Goal: Entertainment & Leisure: Consume media (video, audio)

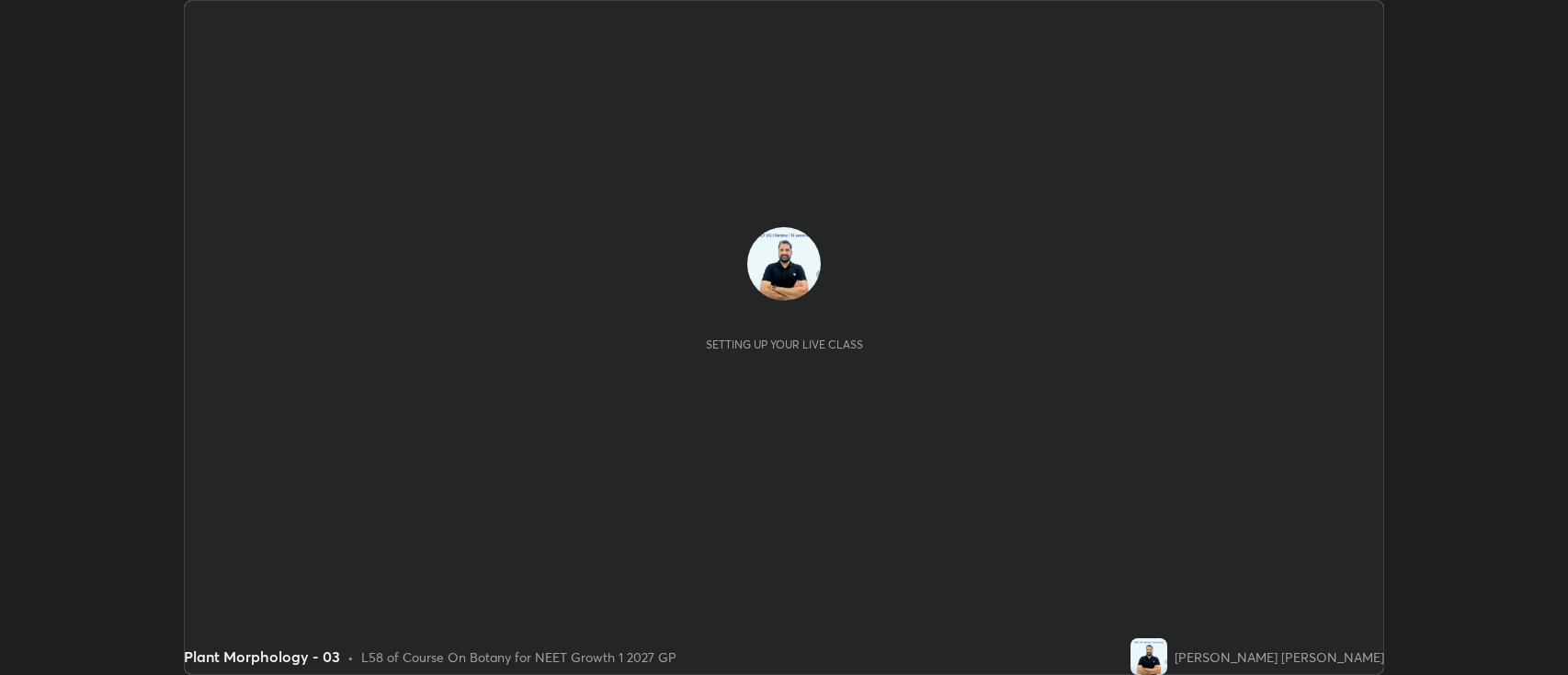
scroll to position [675, 1568]
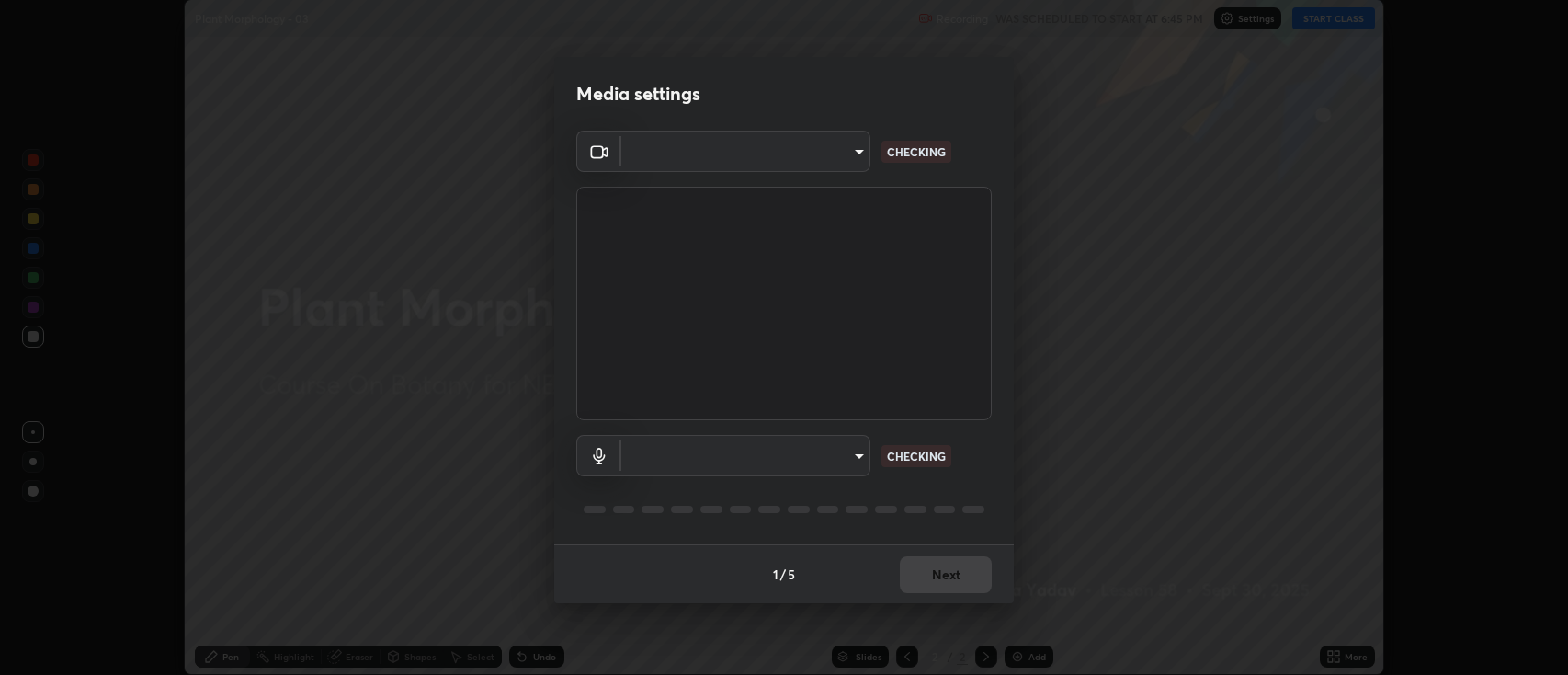
type input "2c539df44b605aa39b17bbacab34c2b800175de7e12b0f96efb5519cb0c2d180"
type input "default"
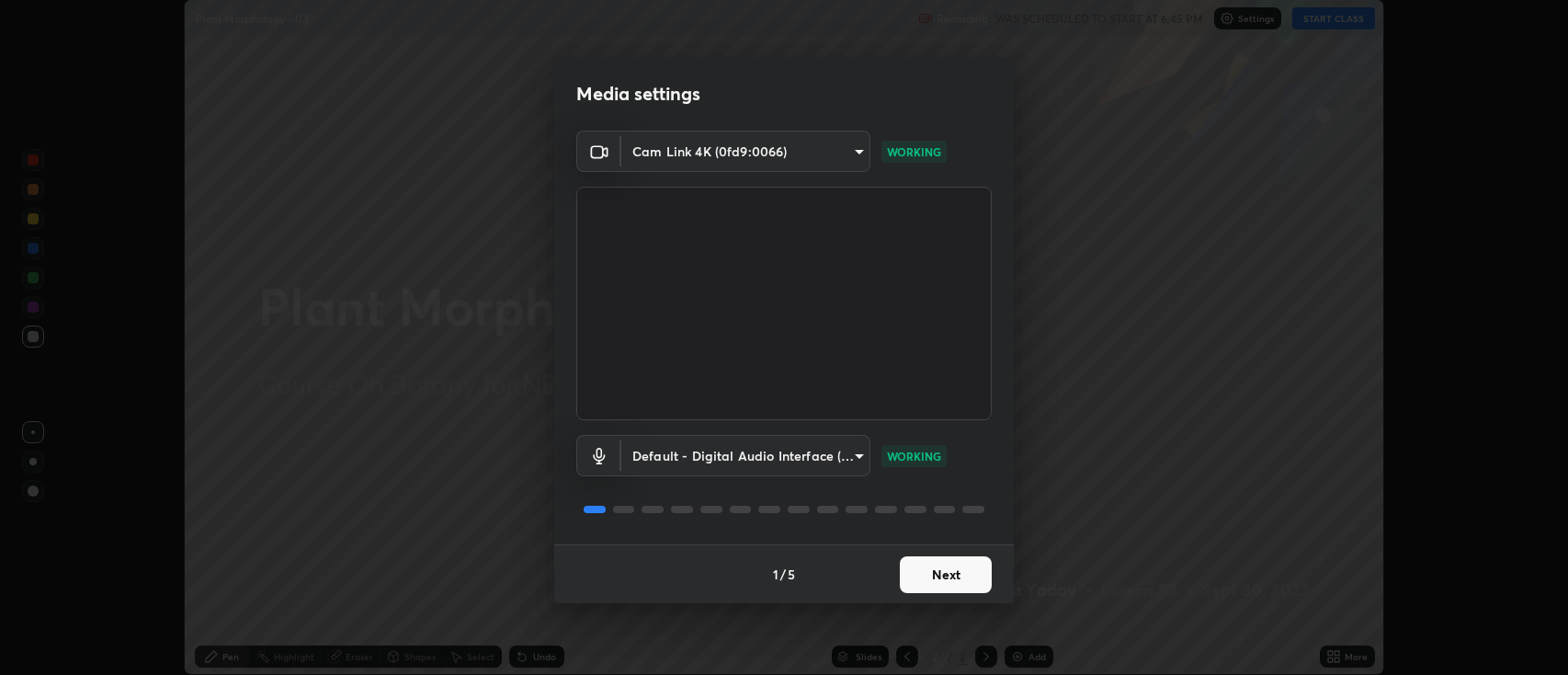
click at [945, 574] on button "Next" at bounding box center [945, 574] width 92 height 36
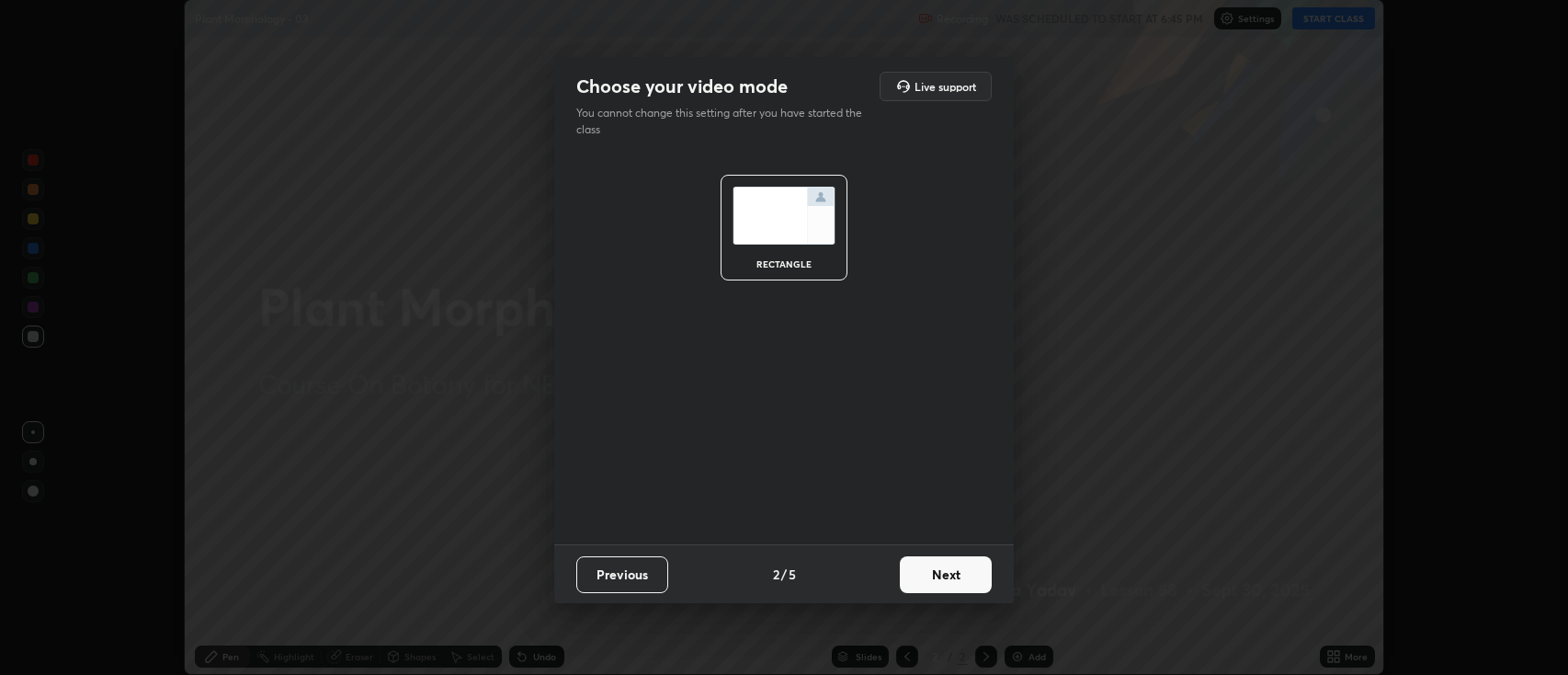
click at [956, 574] on button "Next" at bounding box center [945, 574] width 92 height 36
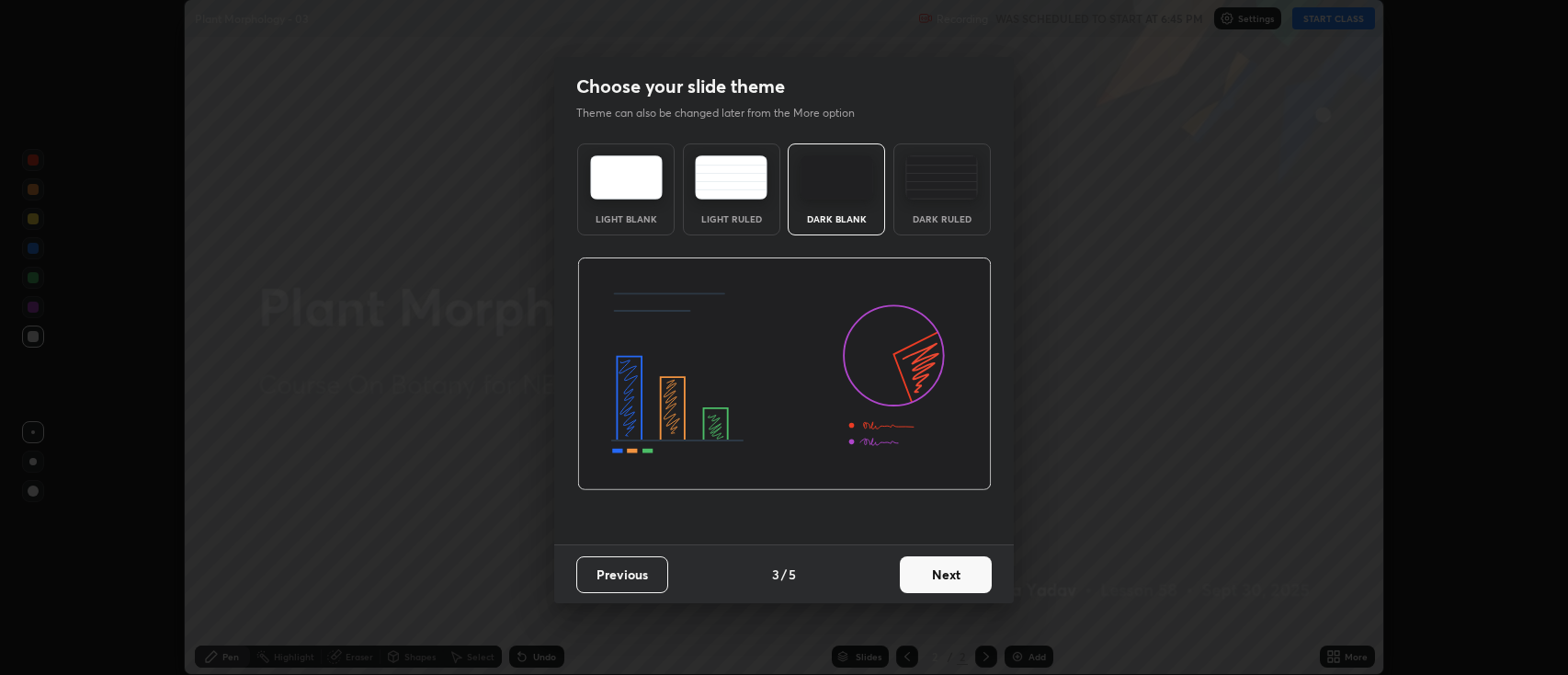
click at [958, 577] on button "Next" at bounding box center [945, 574] width 92 height 36
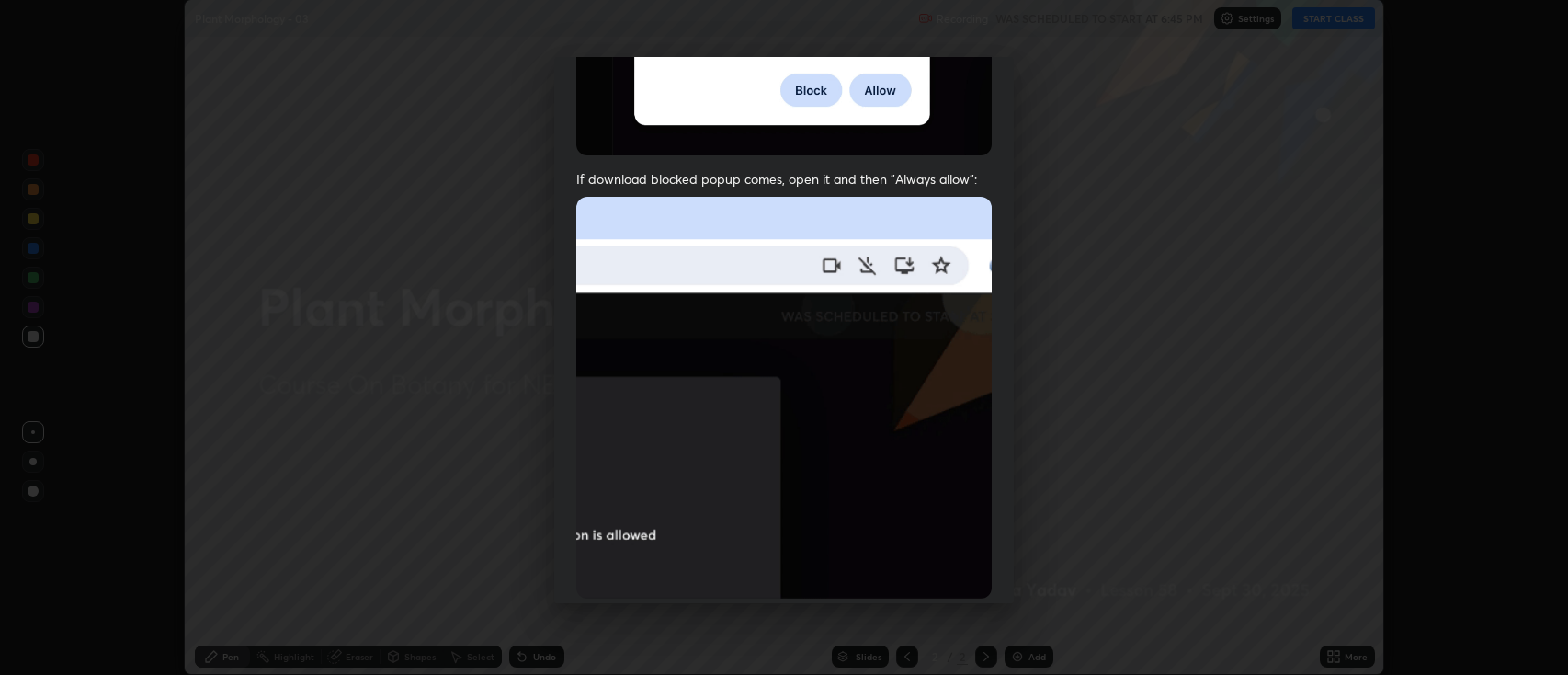
scroll to position [373, 0]
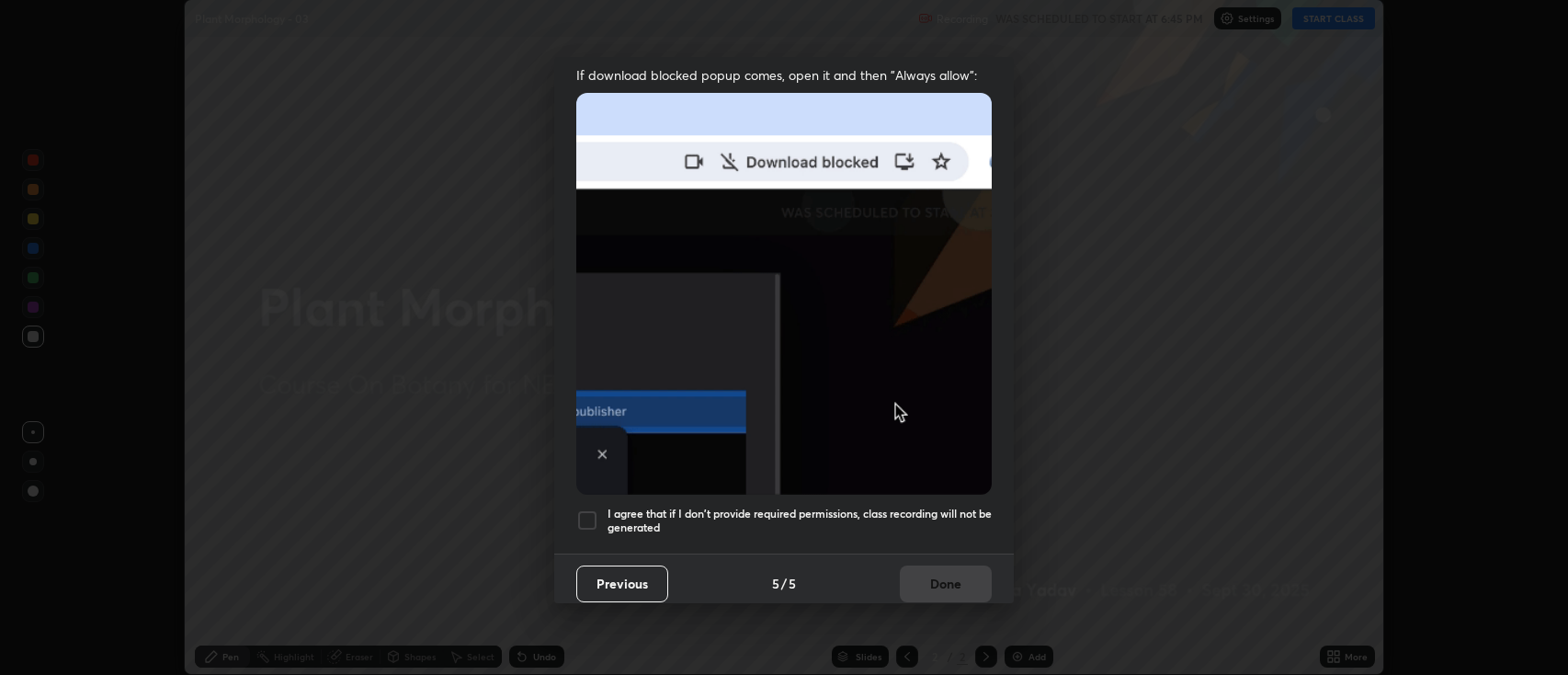
click at [583, 511] on div at bounding box center [587, 520] width 22 height 22
click at [938, 577] on button "Done" at bounding box center [945, 583] width 92 height 36
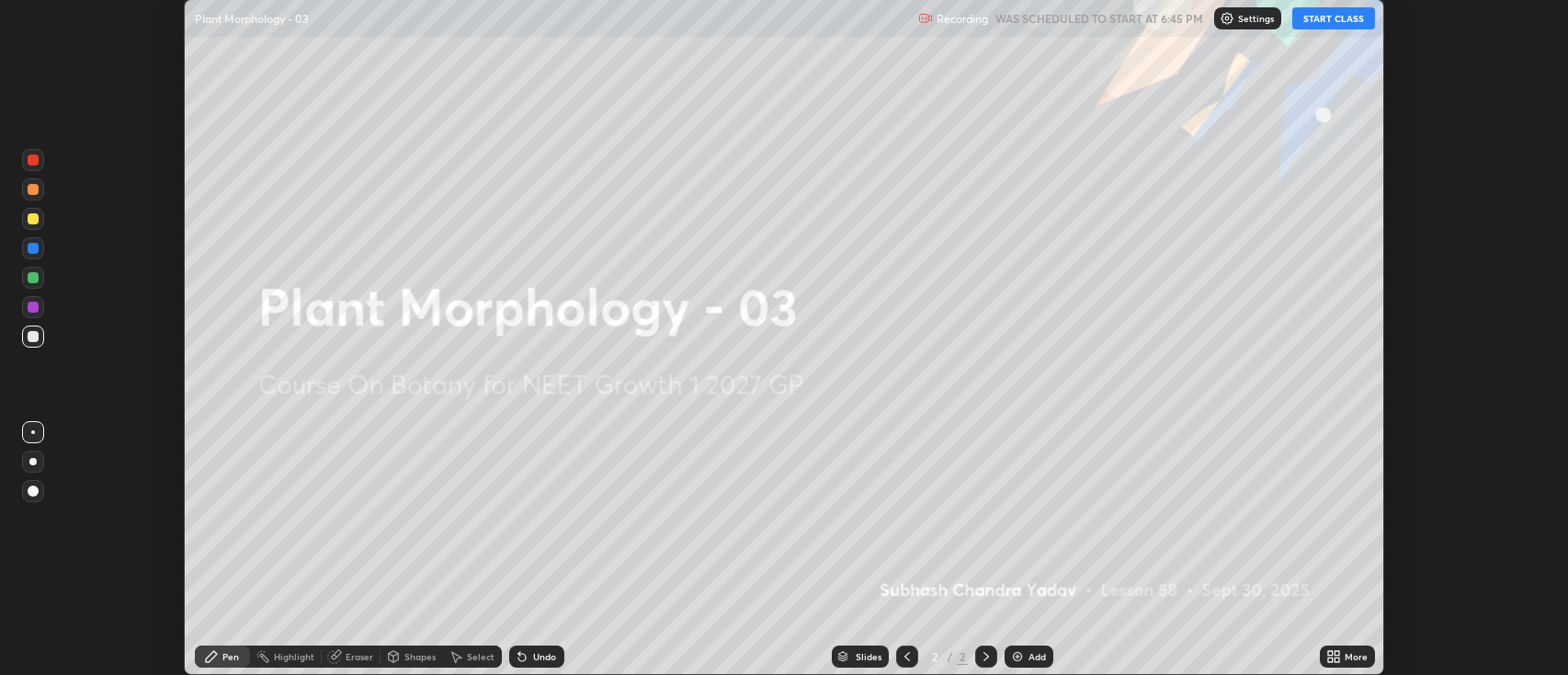
click at [1327, 20] on button "START CLASS" at bounding box center [1333, 19] width 83 height 22
click at [1015, 660] on img at bounding box center [1017, 656] width 15 height 15
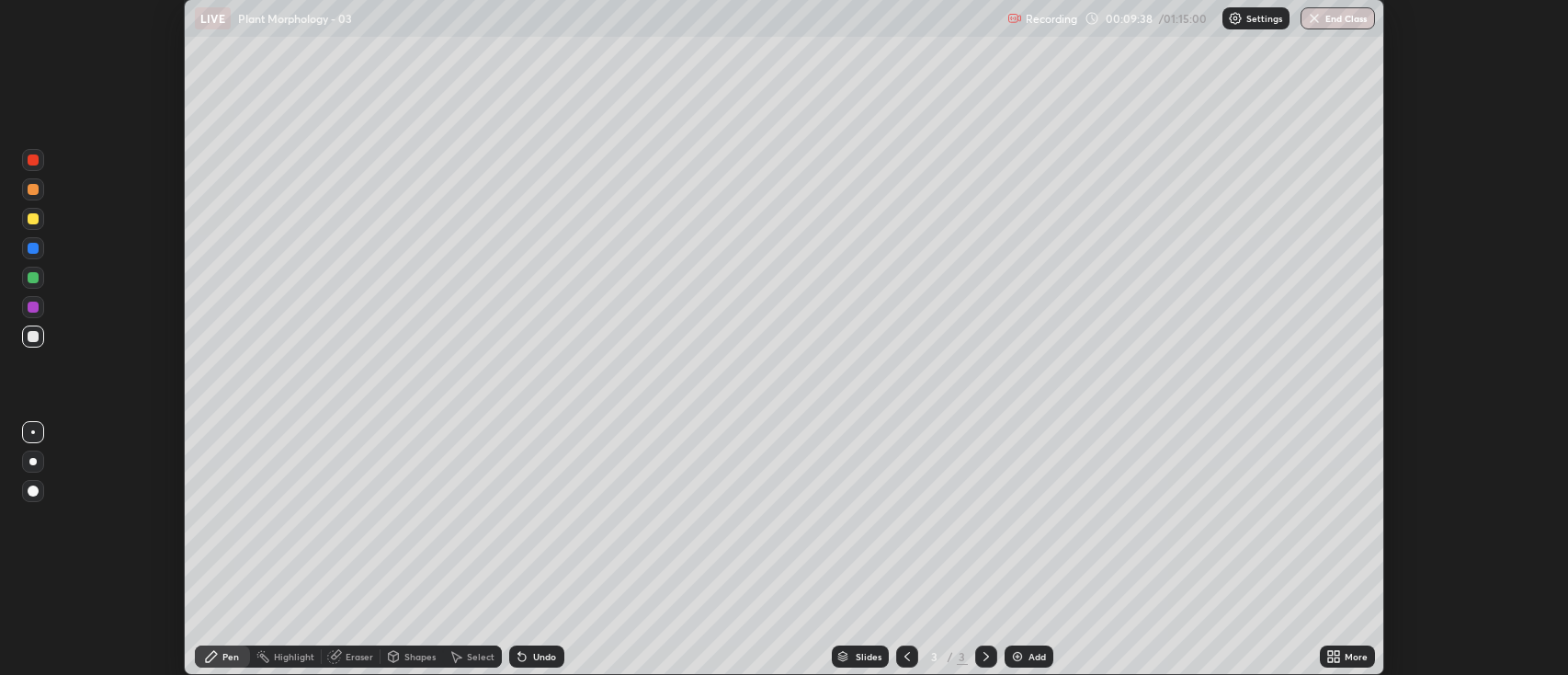
click at [36, 214] on div at bounding box center [34, 219] width 11 height 11
click at [363, 661] on div "Eraser" at bounding box center [359, 656] width 28 height 9
click at [240, 657] on div "Pen" at bounding box center [221, 656] width 55 height 22
click at [1182, 640] on div "Slides 3 / 3 Add" at bounding box center [942, 655] width 756 height 36
click at [1207, 639] on div "Slides 3 / 3 Add" at bounding box center [942, 655] width 756 height 36
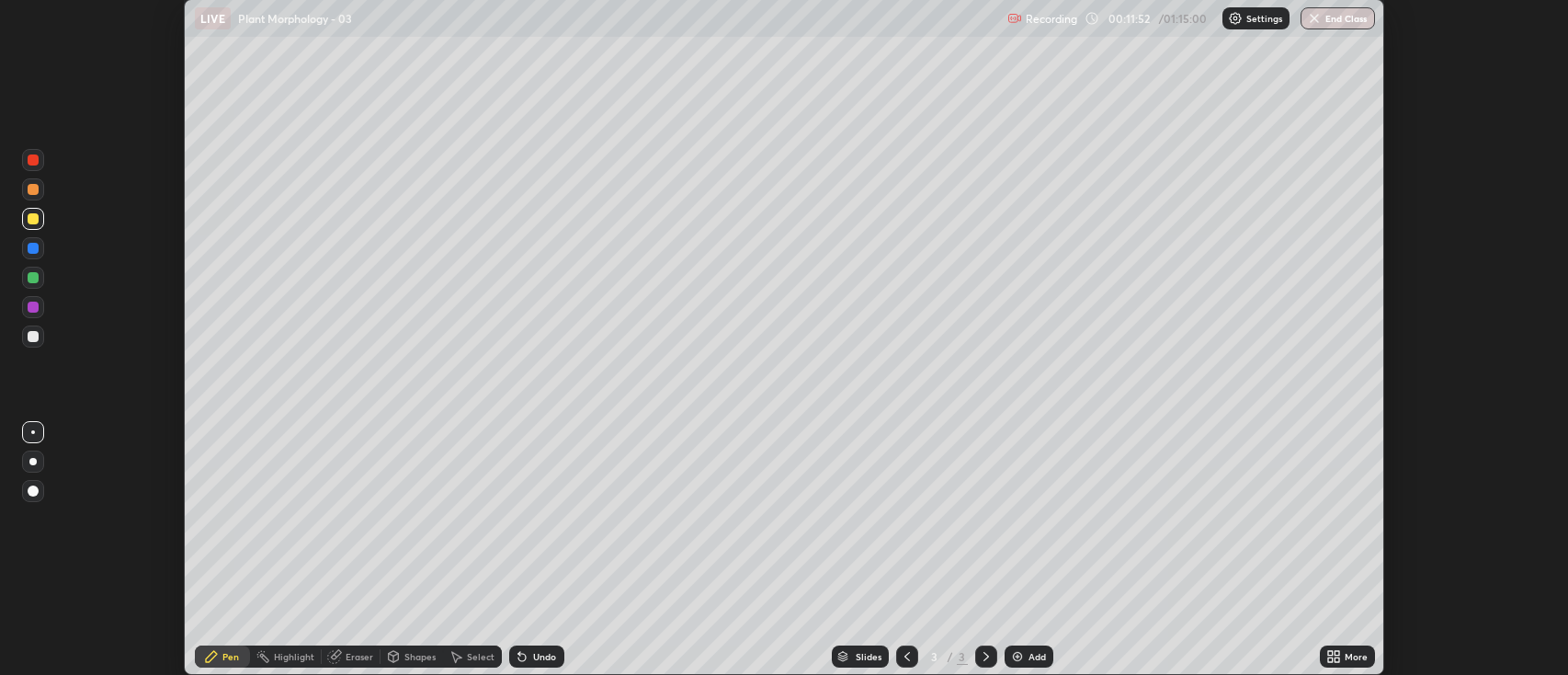
click at [1018, 655] on img at bounding box center [1017, 656] width 15 height 15
click at [904, 660] on icon at bounding box center [907, 656] width 15 height 15
click at [358, 657] on div "Eraser" at bounding box center [359, 656] width 28 height 9
click at [360, 655] on div "Eraser" at bounding box center [359, 656] width 28 height 9
click at [346, 655] on div "Eraser" at bounding box center [359, 656] width 28 height 9
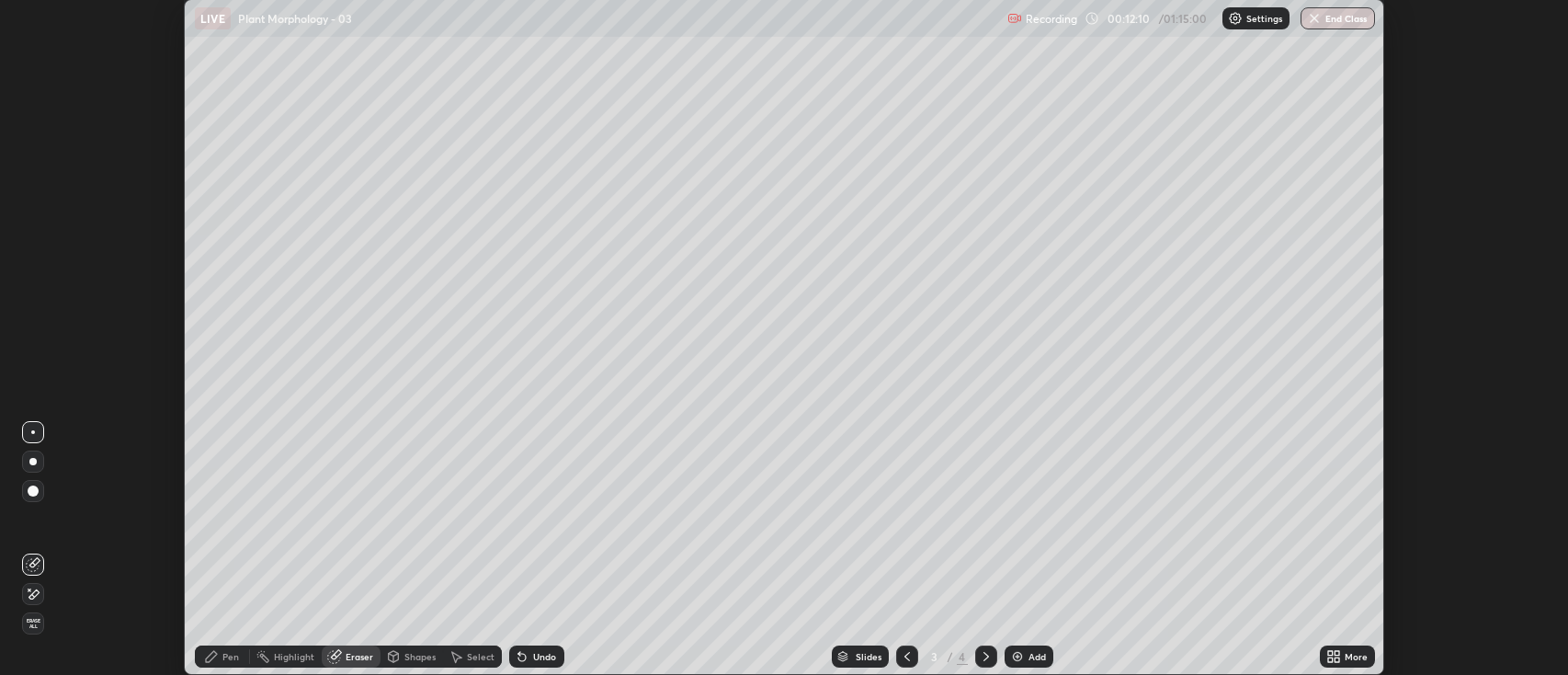
click at [349, 656] on div "Eraser" at bounding box center [359, 656] width 28 height 9
click at [34, 626] on span "Erase all" at bounding box center [34, 624] width 20 height 11
click at [235, 656] on div "Pen" at bounding box center [231, 656] width 17 height 9
click at [30, 219] on div at bounding box center [34, 219] width 11 height 11
click at [33, 278] on div at bounding box center [34, 277] width 11 height 11
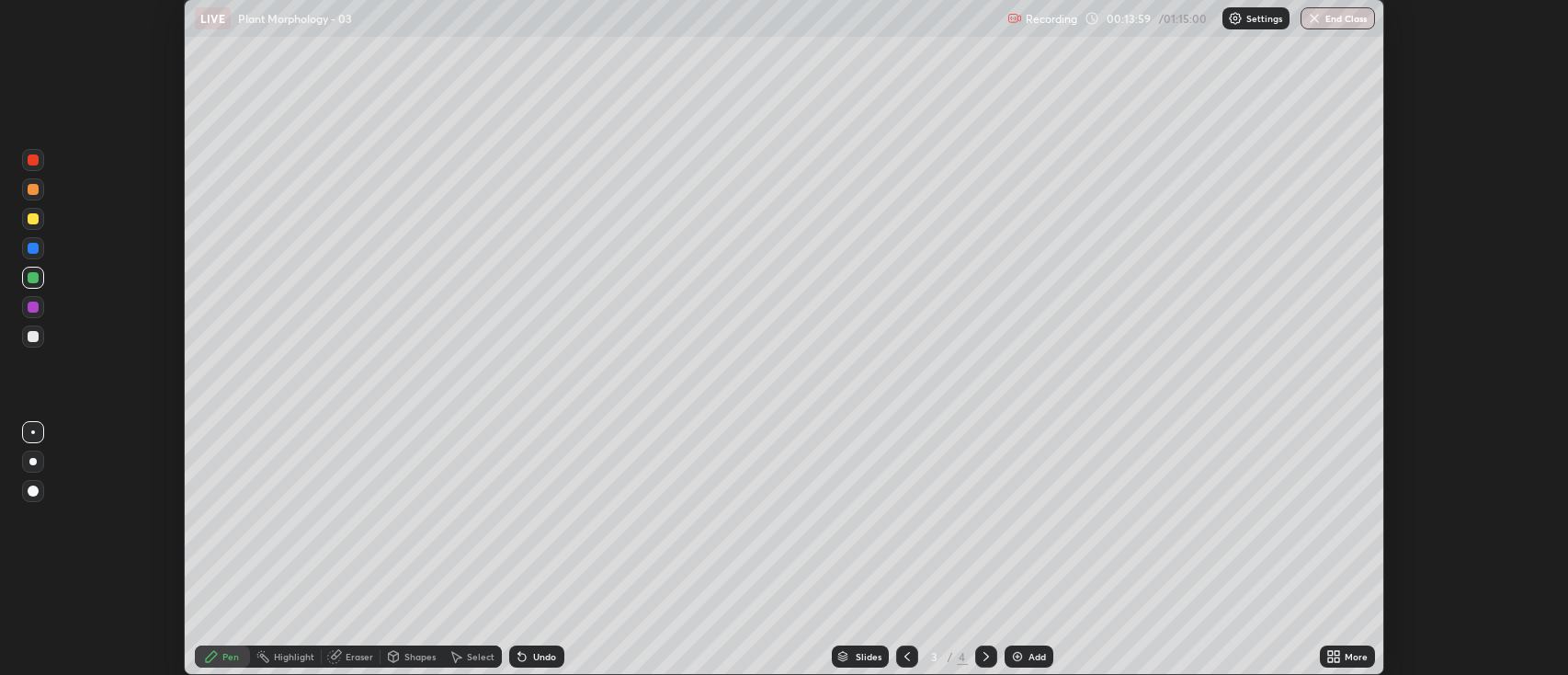
click at [33, 339] on div at bounding box center [34, 336] width 11 height 11
click at [30, 217] on div at bounding box center [34, 219] width 11 height 11
click at [34, 189] on div at bounding box center [34, 189] width 11 height 11
click at [1015, 653] on img at bounding box center [1017, 656] width 15 height 15
click at [32, 341] on div at bounding box center [34, 336] width 11 height 11
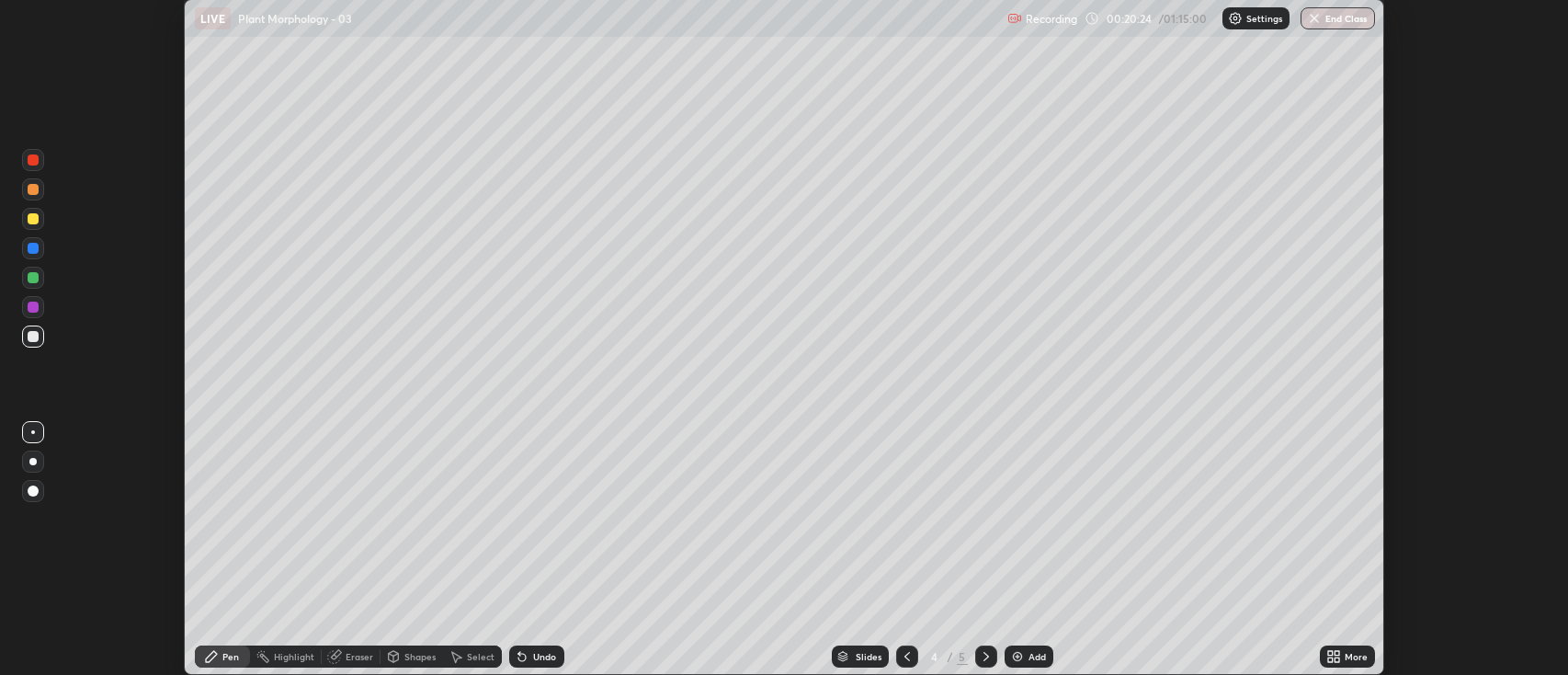
click at [31, 194] on div at bounding box center [34, 189] width 11 height 11
click at [31, 223] on div at bounding box center [34, 219] width 11 height 11
click at [354, 661] on div "Eraser" at bounding box center [359, 656] width 28 height 9
click at [1014, 658] on img at bounding box center [1017, 656] width 15 height 15
click at [221, 655] on div "Pen" at bounding box center [221, 656] width 55 height 22
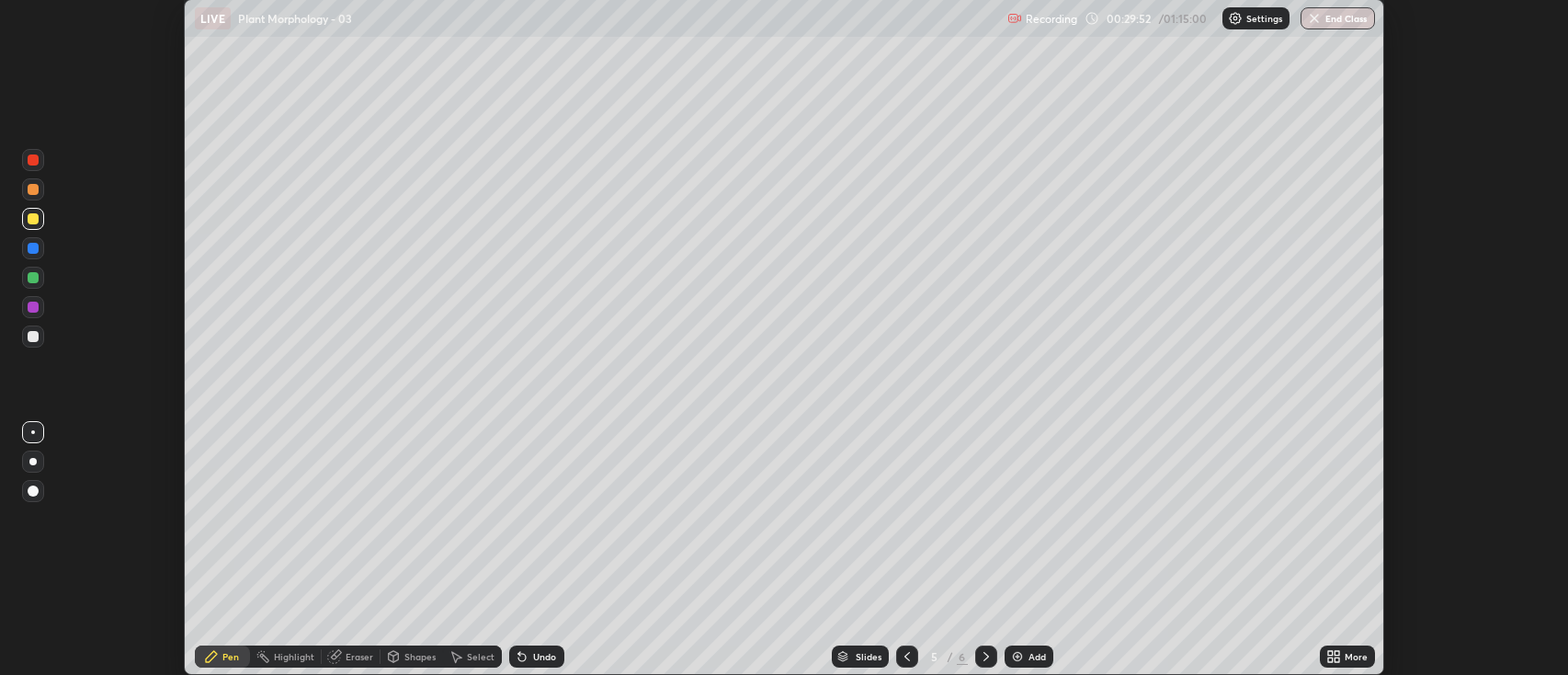
click at [31, 282] on div at bounding box center [34, 277] width 11 height 11
click at [35, 195] on div at bounding box center [34, 189] width 11 height 11
click at [30, 334] on div at bounding box center [34, 336] width 11 height 11
click at [1288, 639] on div "Slides 5 / 6 Add" at bounding box center [942, 655] width 756 height 36
click at [1288, 640] on div "Slides 5 / 6 Add" at bounding box center [942, 655] width 756 height 36
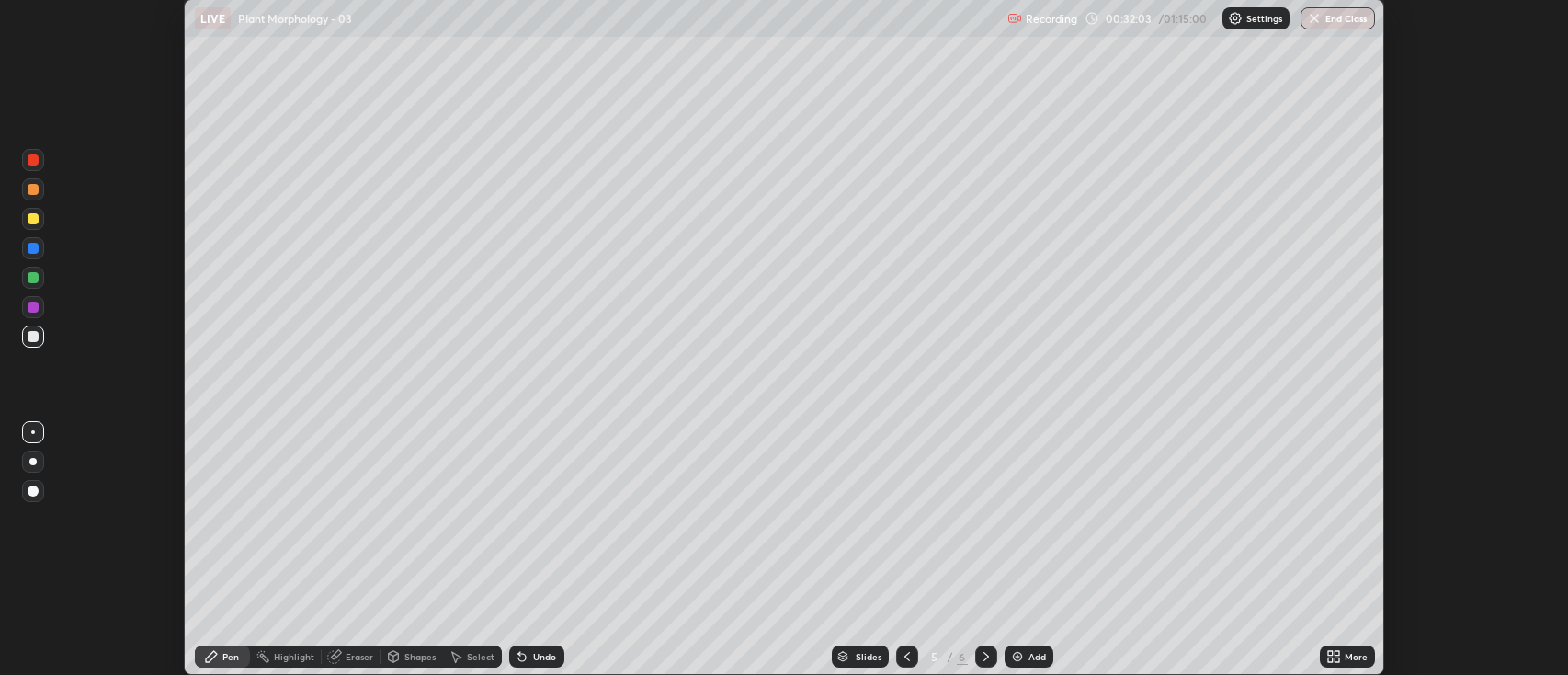
click at [1304, 645] on div "Slides 5 / 6 Add" at bounding box center [942, 655] width 756 height 36
click at [1308, 644] on div "Slides 5 / 6 Add" at bounding box center [942, 655] width 756 height 36
click at [1012, 654] on img at bounding box center [1017, 656] width 15 height 15
click at [34, 222] on div at bounding box center [34, 219] width 11 height 11
click at [29, 278] on div at bounding box center [34, 277] width 11 height 11
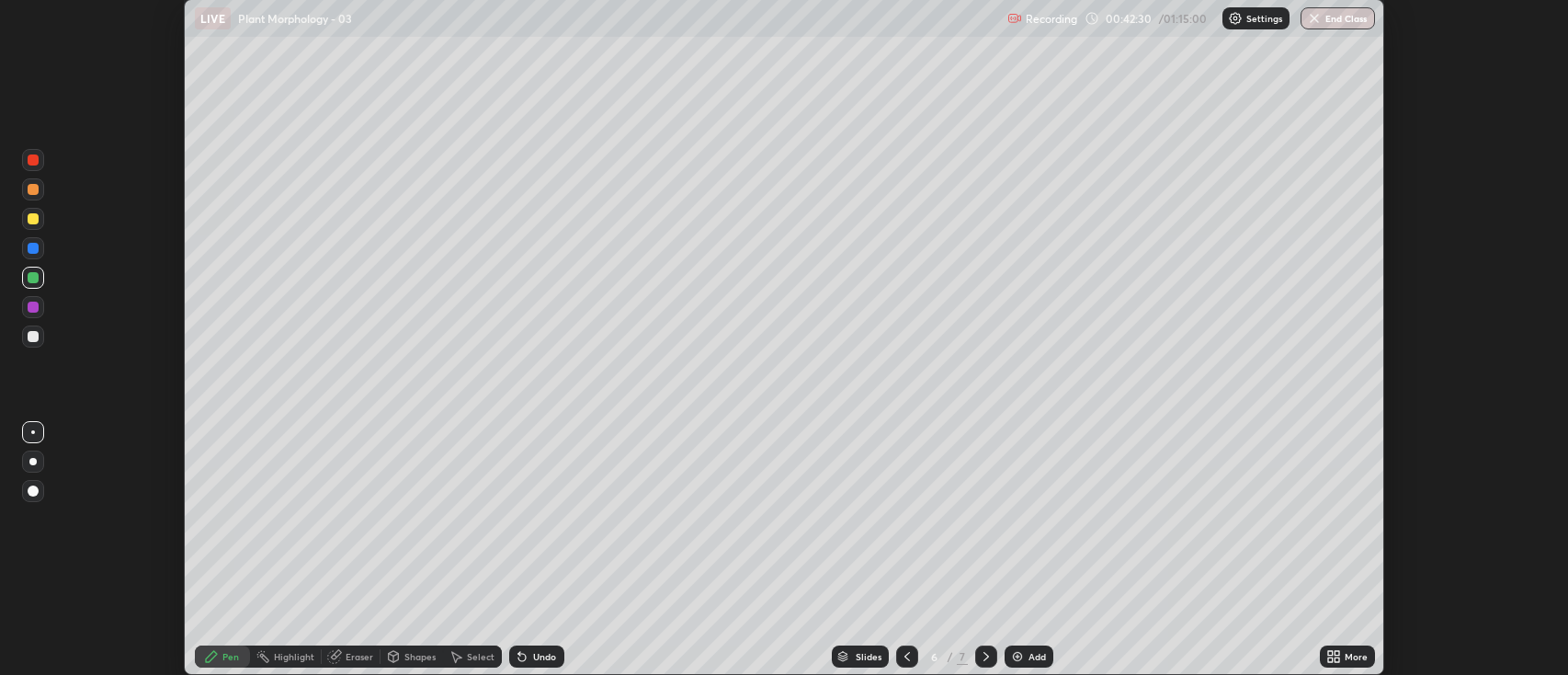
click at [1011, 657] on img at bounding box center [1017, 656] width 15 height 15
click at [33, 225] on div at bounding box center [34, 219] width 22 height 22
click at [32, 341] on div at bounding box center [34, 336] width 11 height 11
click at [34, 276] on div at bounding box center [34, 277] width 11 height 11
click at [29, 189] on div at bounding box center [34, 189] width 11 height 11
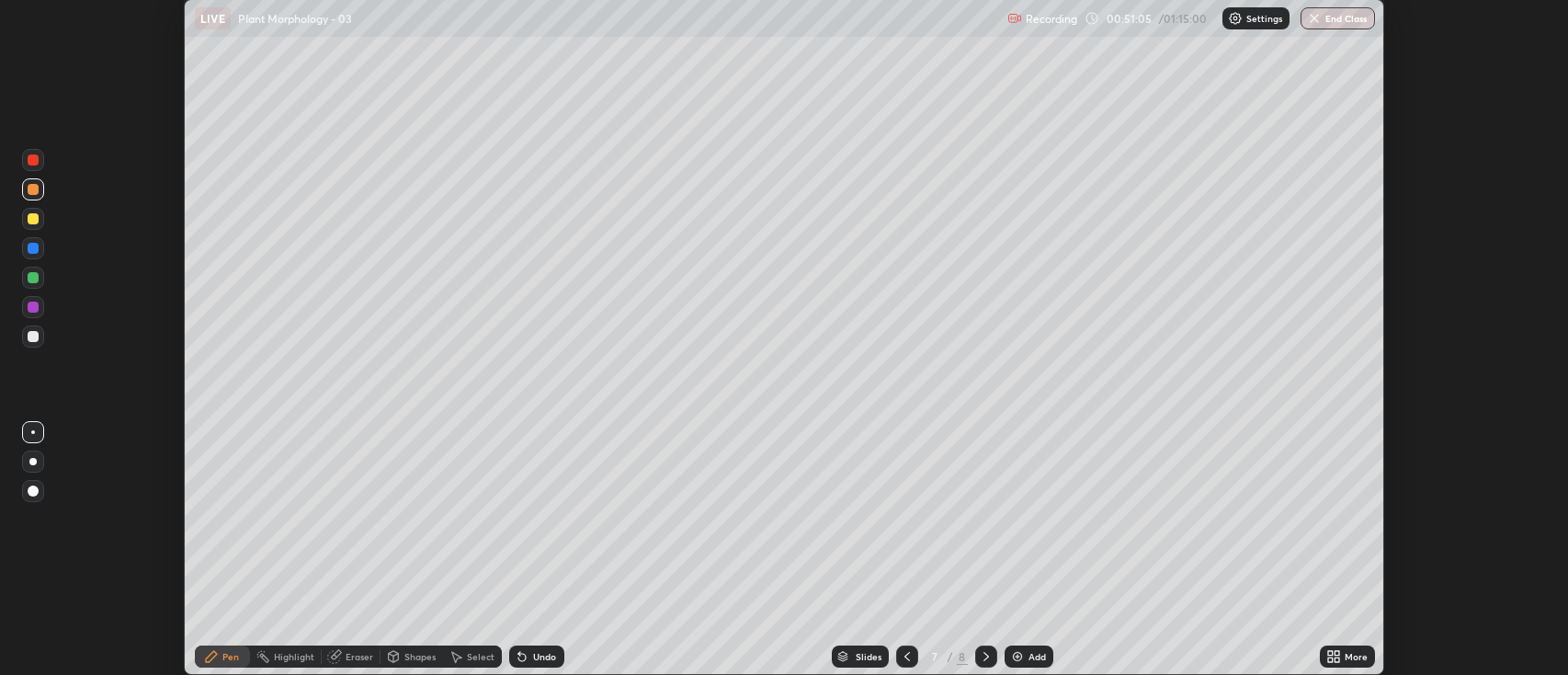
click at [1012, 661] on img at bounding box center [1017, 656] width 15 height 15
click at [349, 652] on div "Eraser" at bounding box center [359, 656] width 28 height 9
click at [36, 485] on div at bounding box center [34, 491] width 22 height 22
click at [227, 653] on div "Pen" at bounding box center [231, 656] width 17 height 9
click at [30, 276] on div at bounding box center [34, 277] width 11 height 11
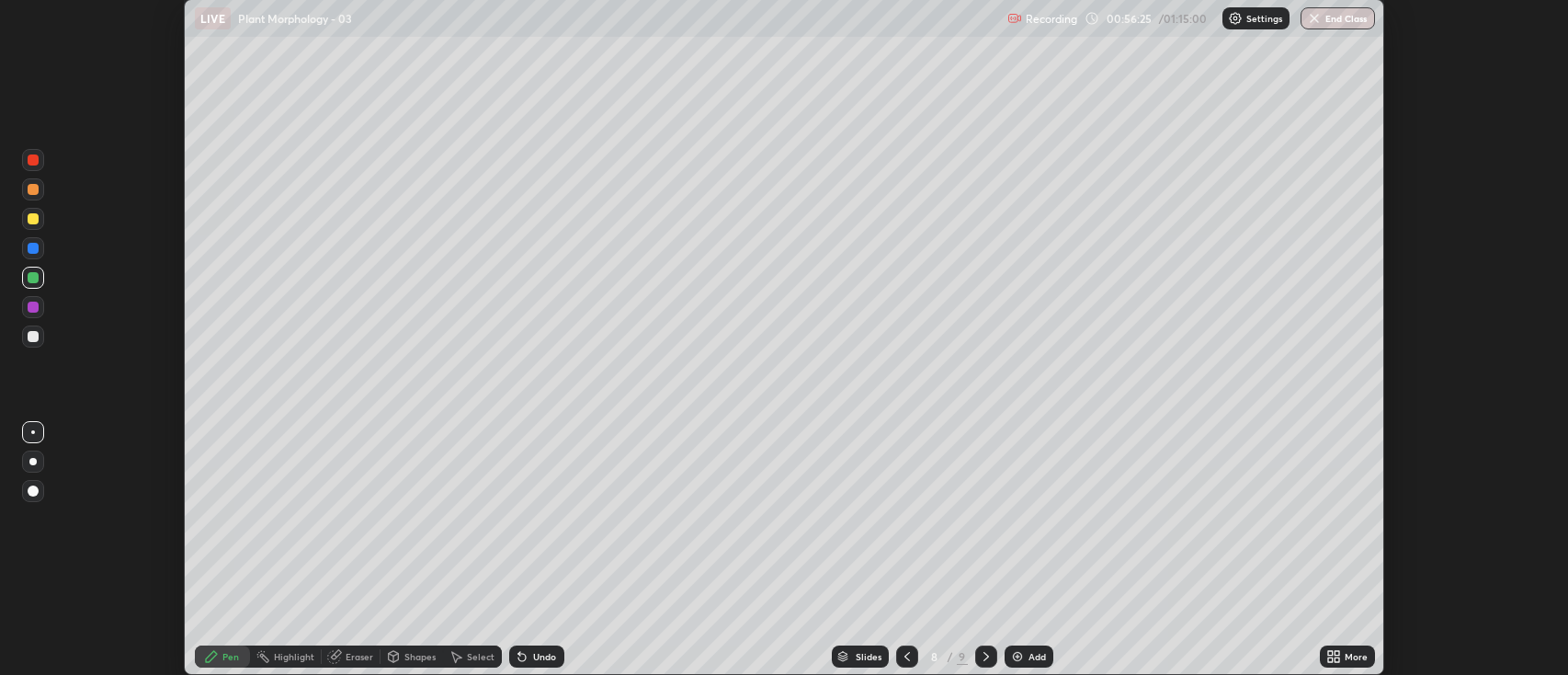
click at [31, 338] on div at bounding box center [34, 336] width 11 height 11
click at [29, 278] on div at bounding box center [34, 277] width 11 height 11
click at [34, 223] on div at bounding box center [34, 219] width 11 height 11
click at [361, 660] on div "Eraser" at bounding box center [359, 656] width 28 height 9
click at [237, 658] on div "Pen" at bounding box center [231, 656] width 17 height 9
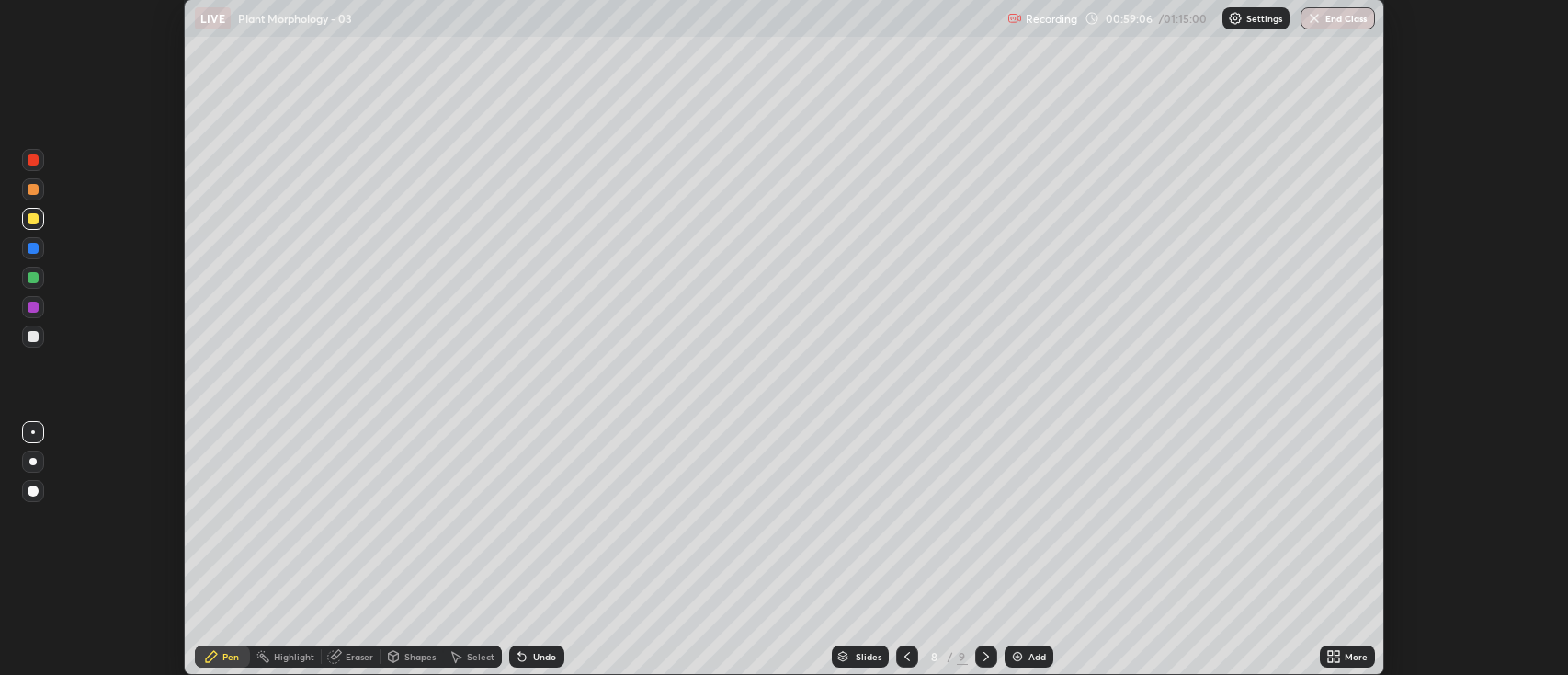
click at [29, 277] on div at bounding box center [34, 277] width 11 height 11
click at [354, 661] on div "Eraser" at bounding box center [359, 656] width 28 height 9
click at [228, 649] on div "Pen" at bounding box center [221, 656] width 55 height 22
click at [33, 276] on div at bounding box center [34, 277] width 11 height 11
